Goal: Check status: Check status

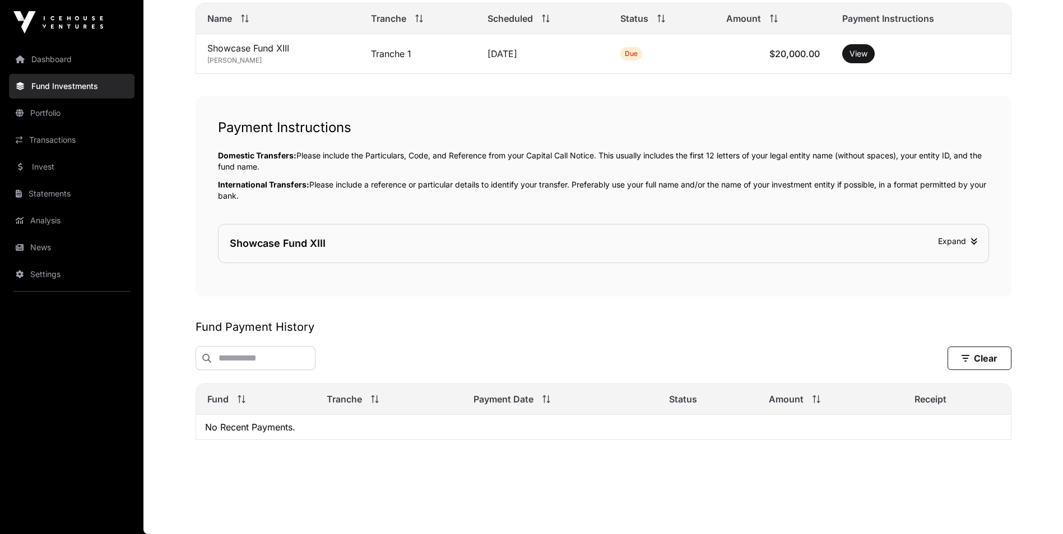
scroll to position [288, 0]
click at [345, 402] on span "Tranche" at bounding box center [344, 399] width 35 height 13
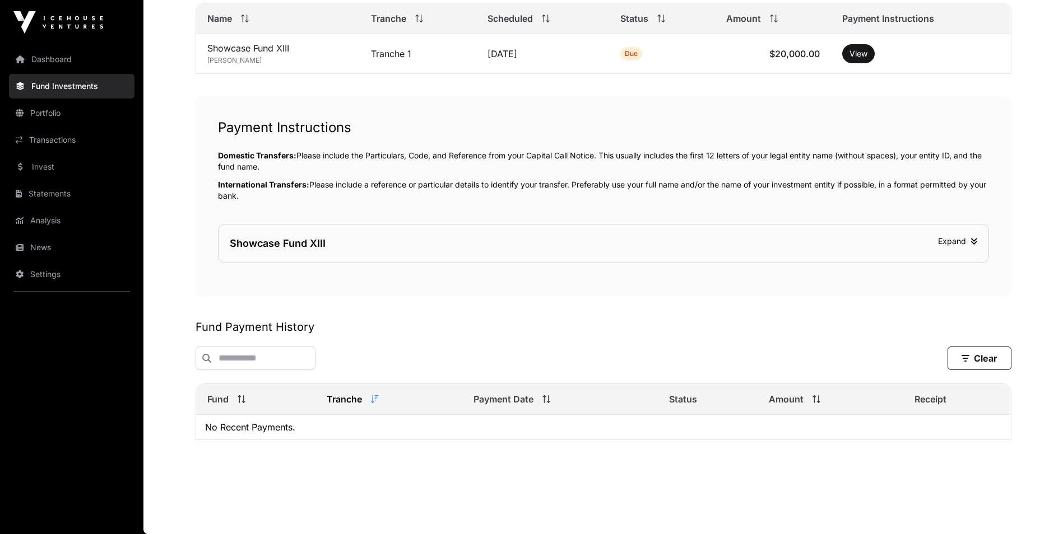
click at [449, 500] on main "Fund Payments All funds Seed Fund IV Showcase Fund XIII Select a fund Showcase …" at bounding box center [602, 147] width 919 height 776
click at [966, 242] on span "Expand" at bounding box center [957, 241] width 39 height 10
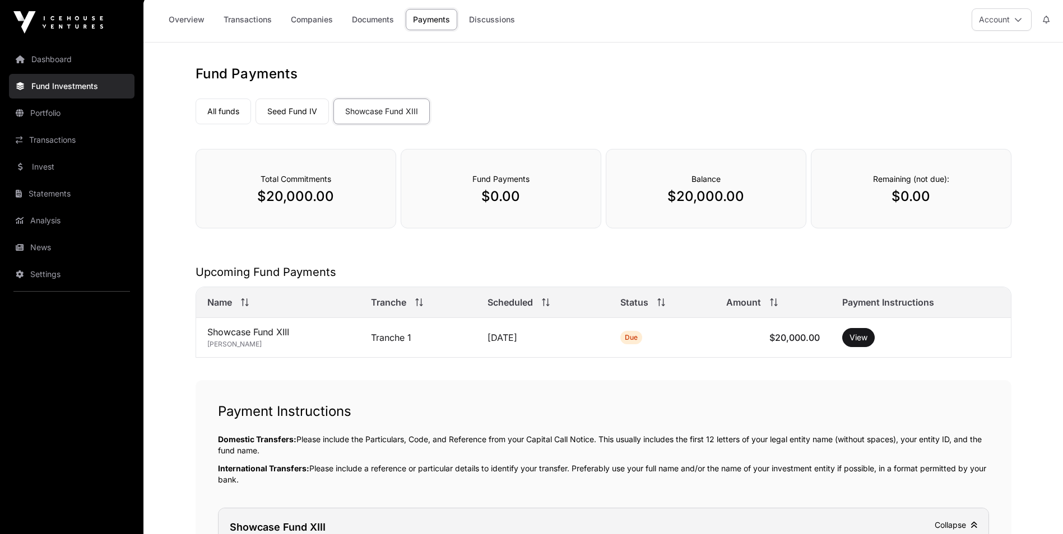
scroll to position [0, 0]
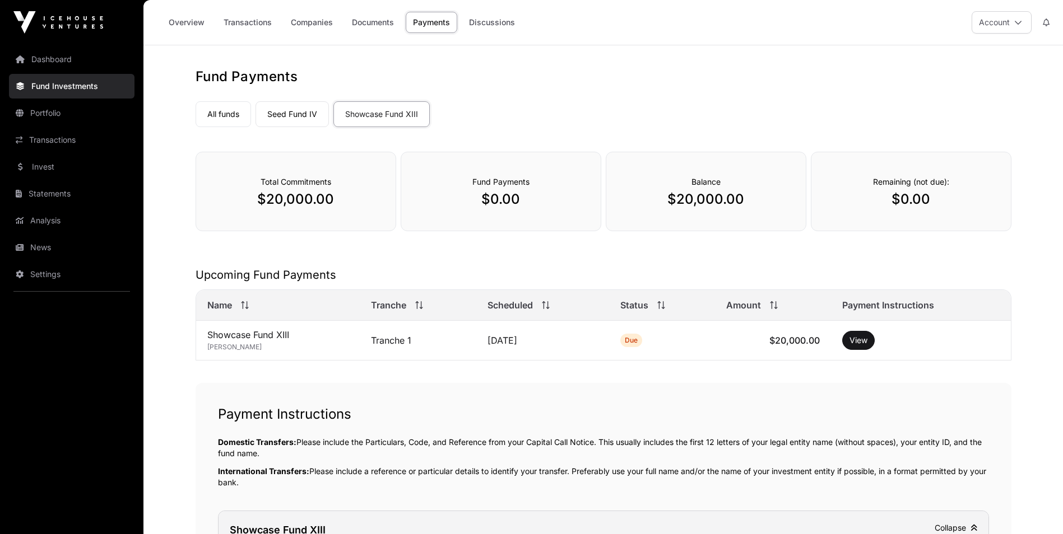
click at [309, 114] on link "Seed Fund IV" at bounding box center [291, 114] width 73 height 26
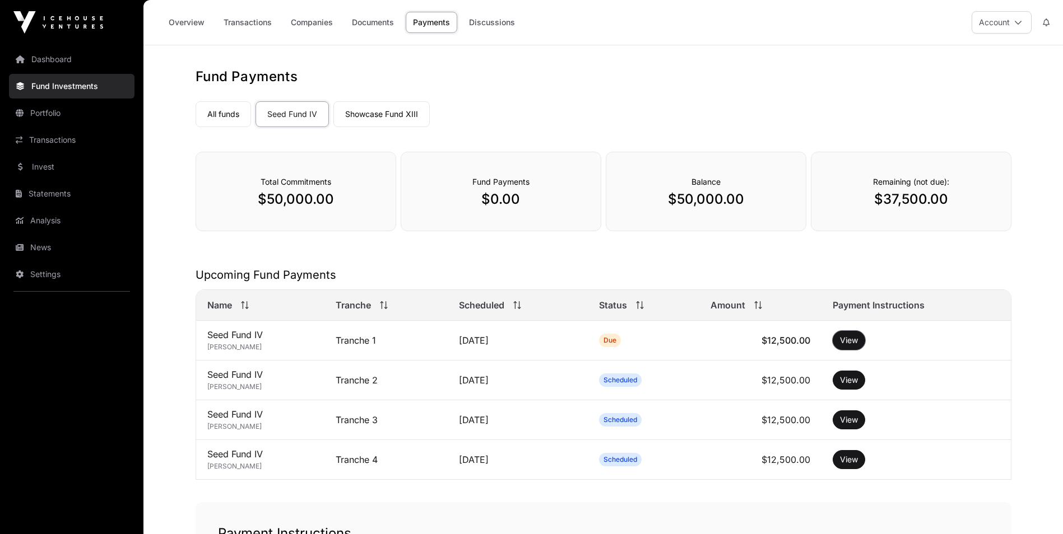
click at [853, 343] on button "View" at bounding box center [848, 340] width 32 height 19
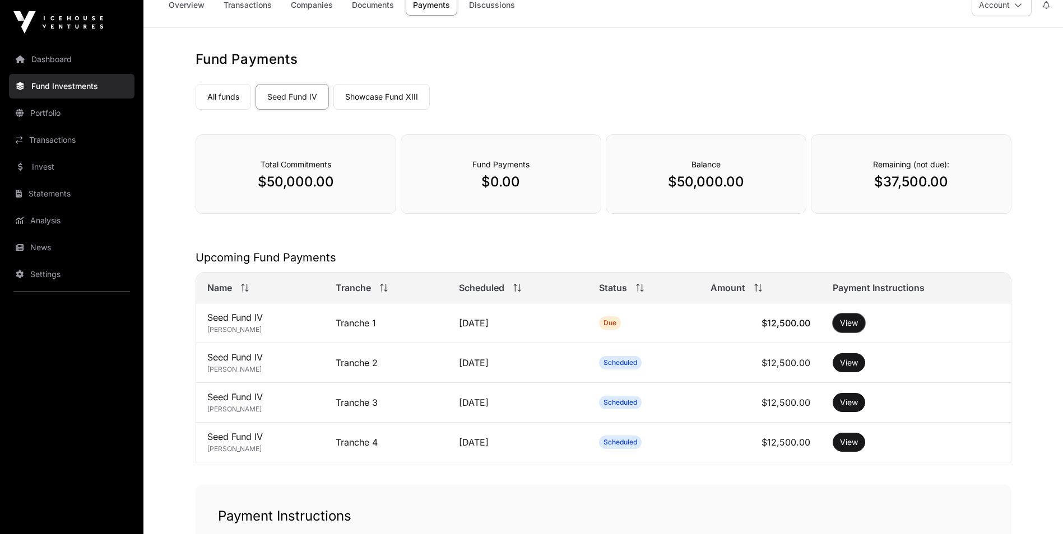
scroll to position [16, 0]
click at [230, 96] on link "All funds" at bounding box center [222, 99] width 55 height 26
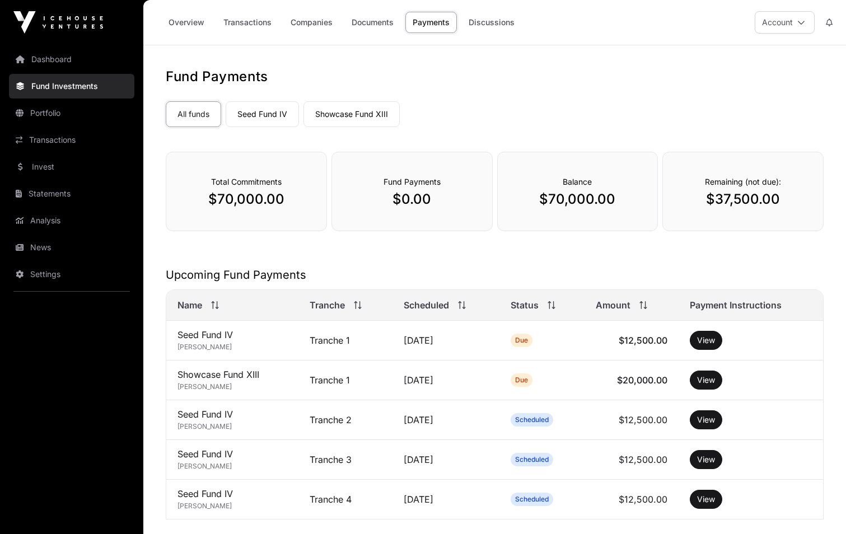
click at [776, 116] on div "All funds Seed Fund IV Showcase Fund XIII" at bounding box center [495, 112] width 658 height 30
click at [771, 27] on button "Account" at bounding box center [785, 22] width 60 height 22
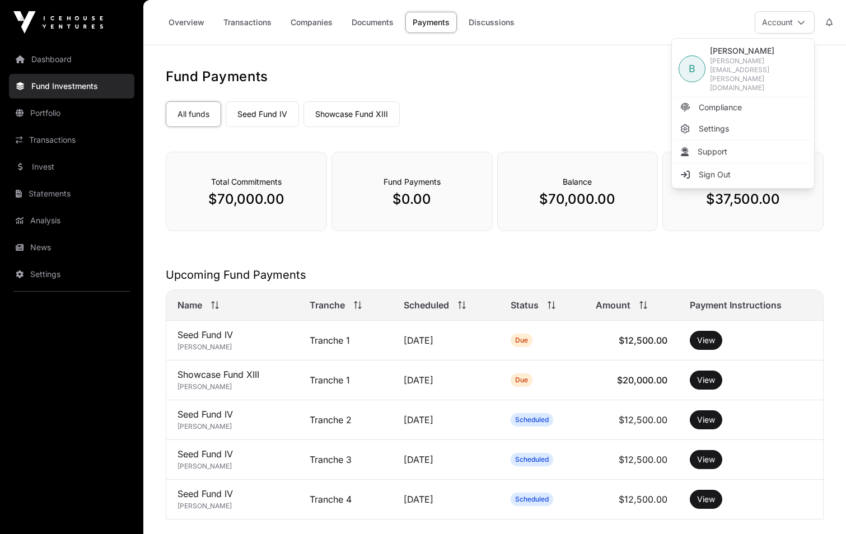
click at [719, 169] on span "Sign Out" at bounding box center [715, 174] width 32 height 11
